Goal: Information Seeking & Learning: Learn about a topic

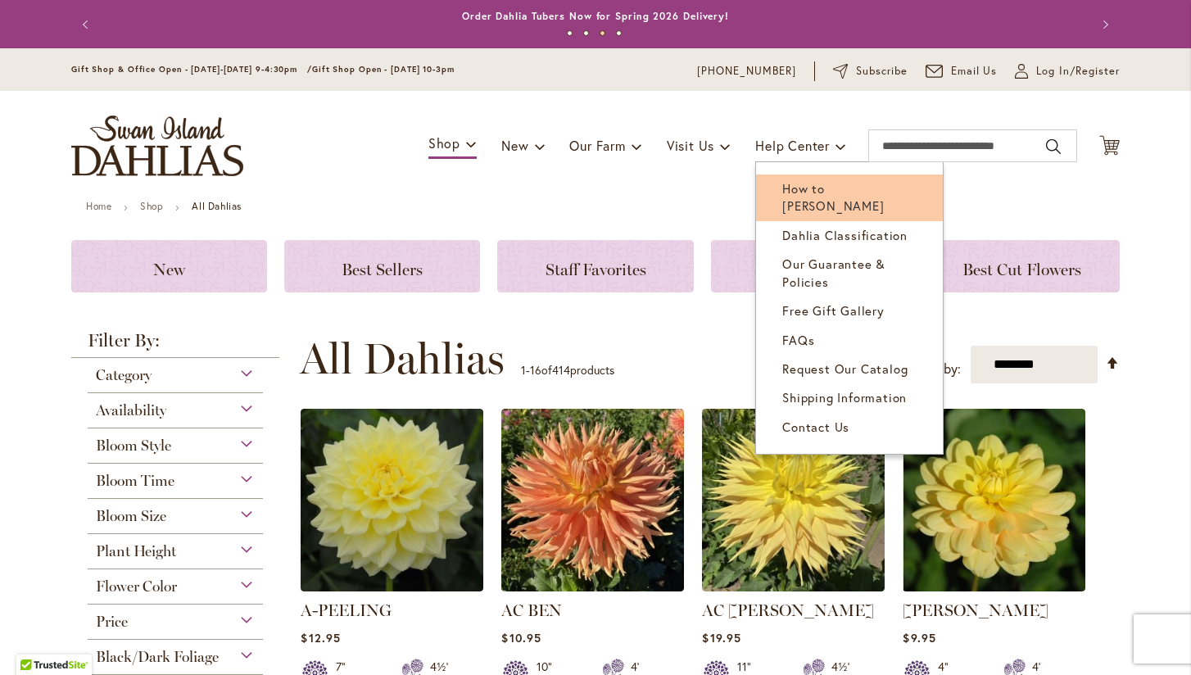
click at [835, 192] on span "How to [PERSON_NAME]" at bounding box center [833, 197] width 102 height 34
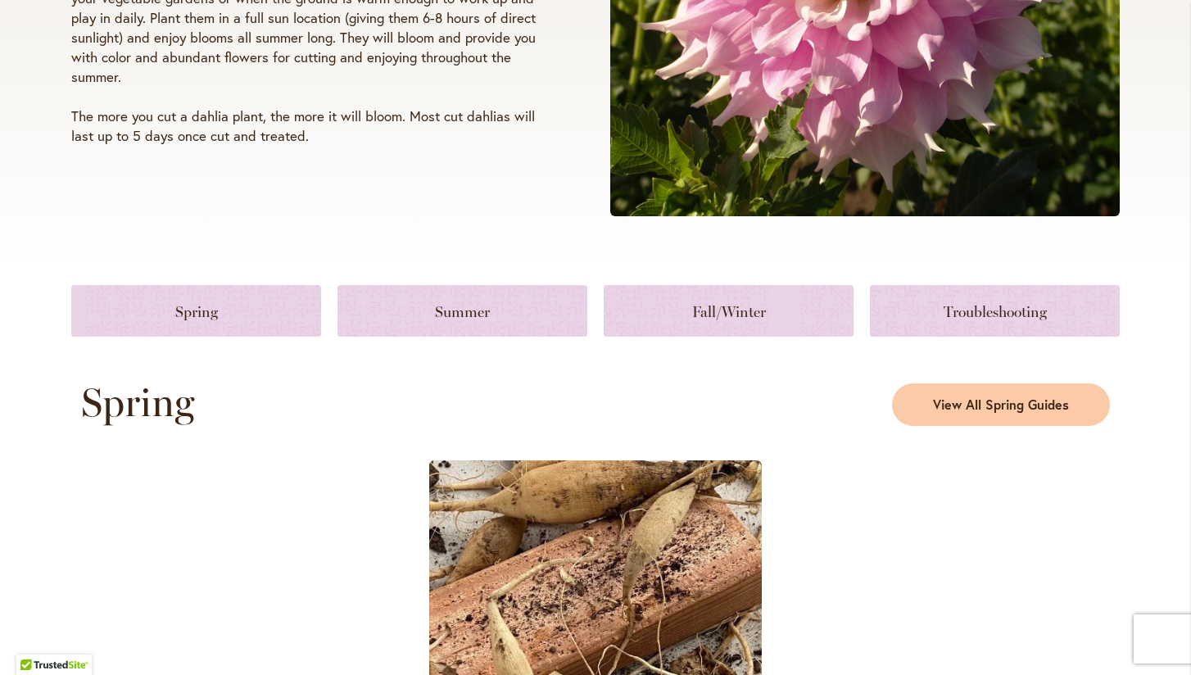
scroll to position [524, 0]
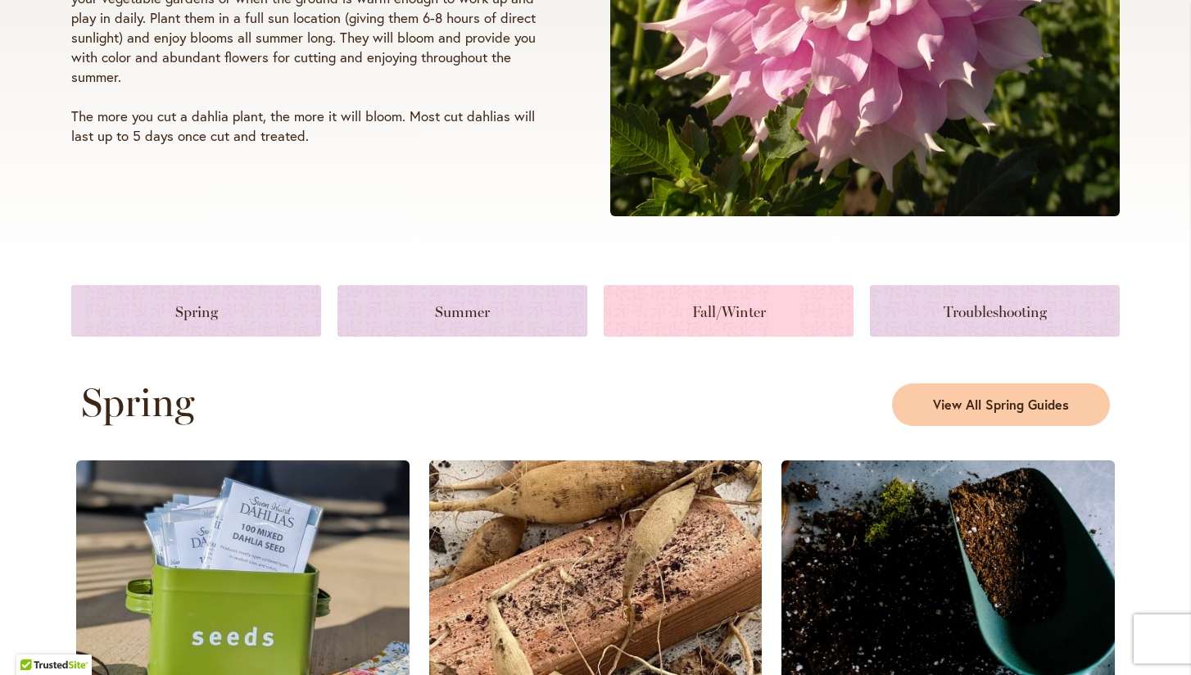
click at [687, 313] on link at bounding box center [729, 311] width 250 height 52
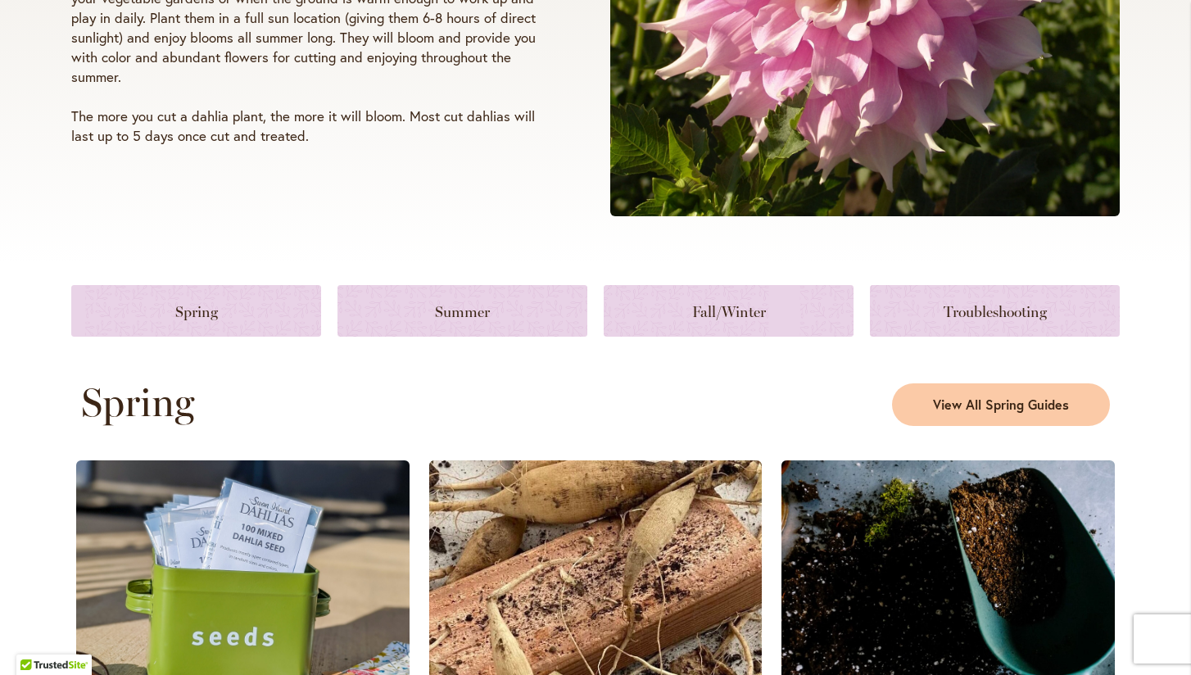
scroll to position [2219, 0]
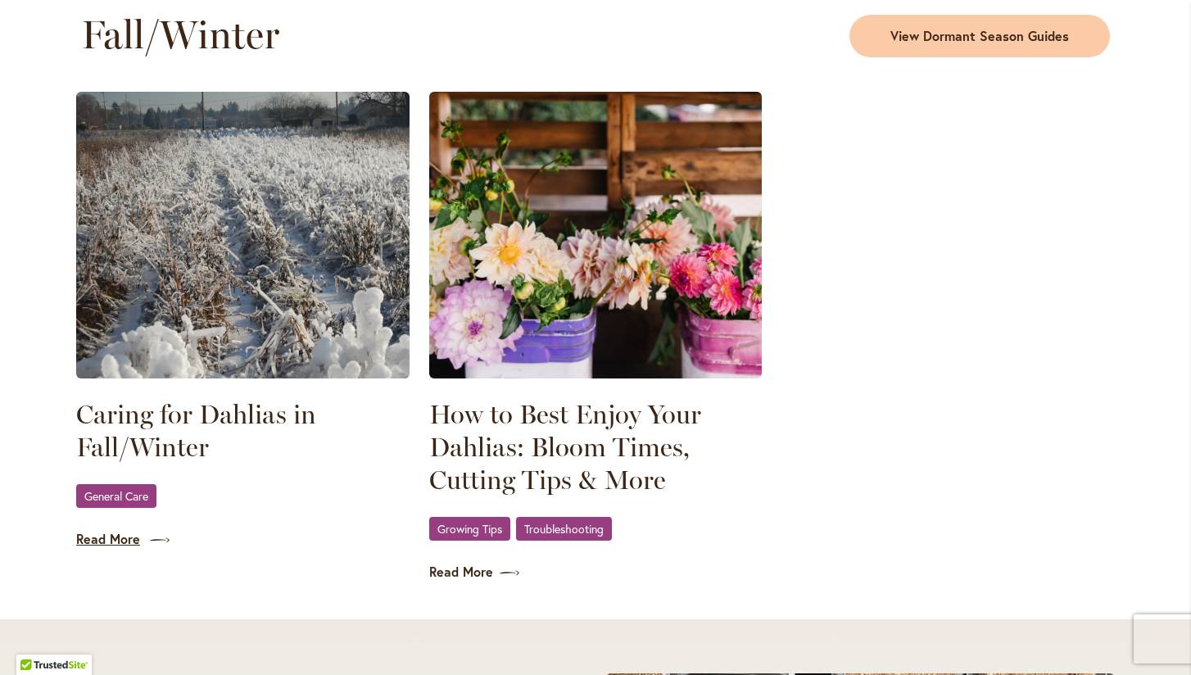
click at [133, 537] on link "Read More" at bounding box center [242, 539] width 333 height 19
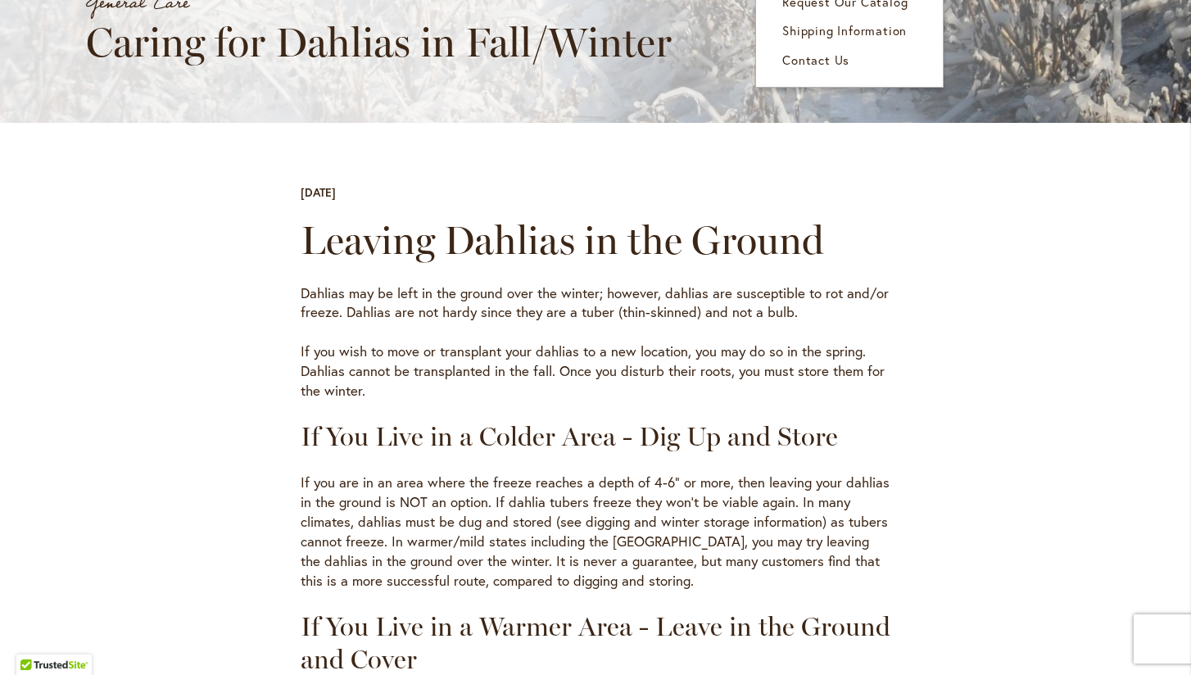
scroll to position [385, 0]
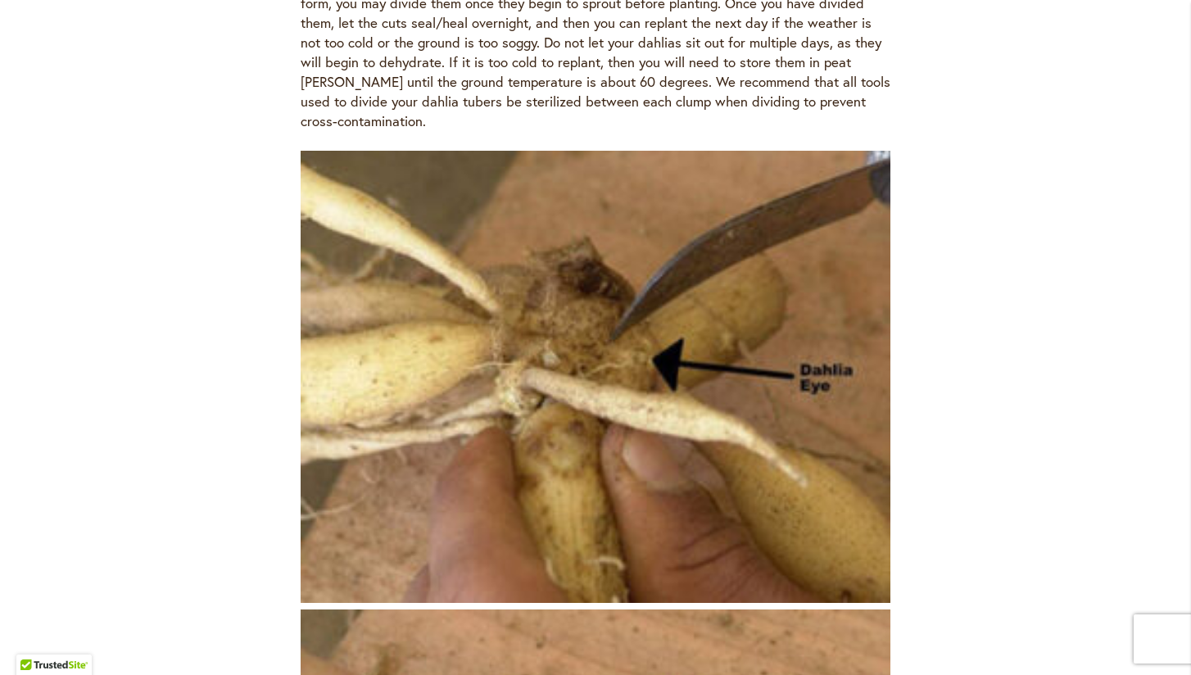
scroll to position [3276, 0]
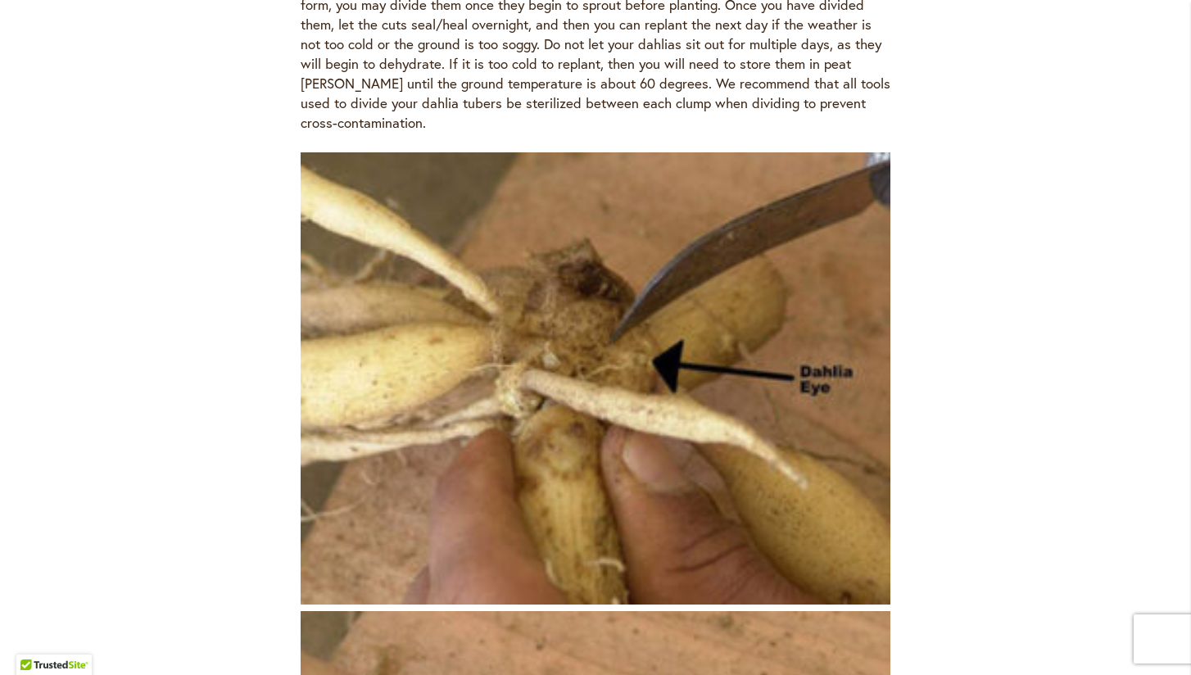
click at [614, 278] on img at bounding box center [596, 378] width 590 height 452
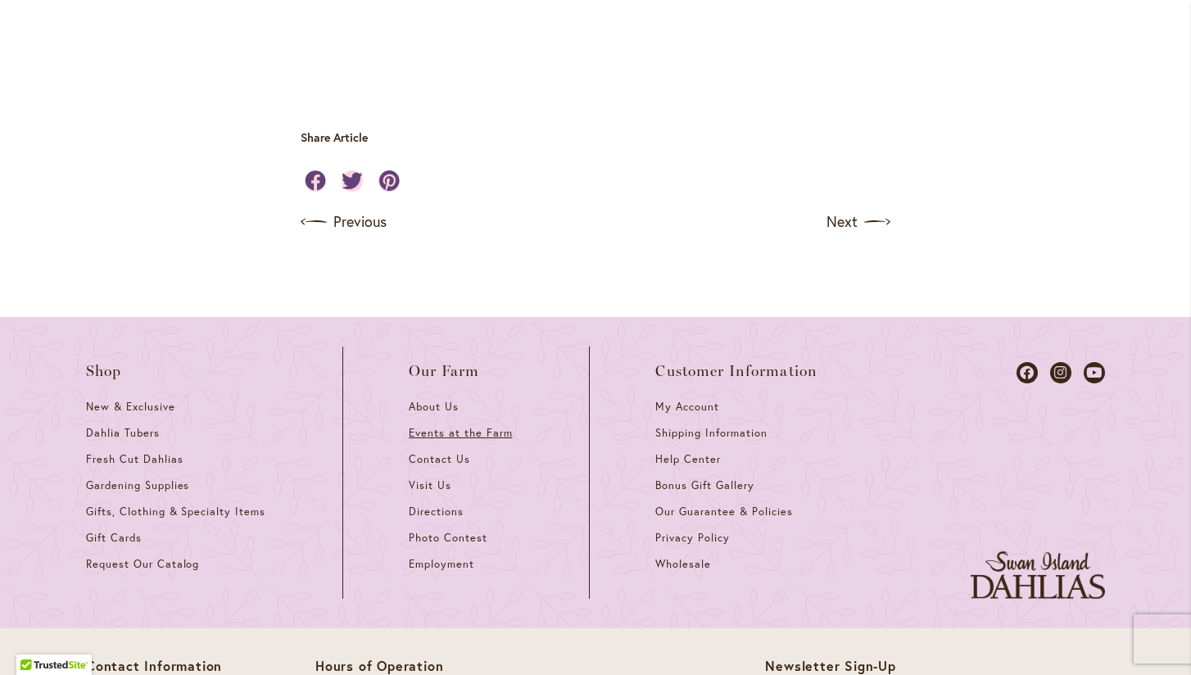
scroll to position [5214, 0]
